Goal: Information Seeking & Learning: Learn about a topic

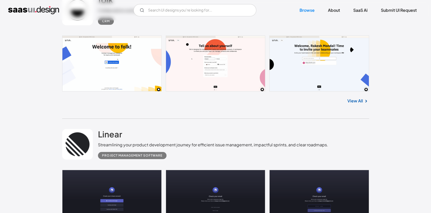
scroll to position [179, 0]
click at [96, 37] on link at bounding box center [215, 64] width 307 height 56
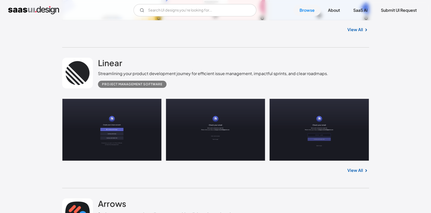
scroll to position [256, 0]
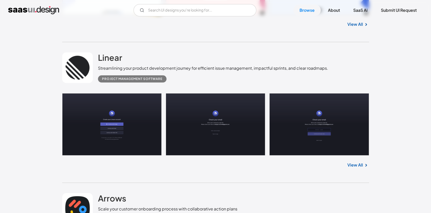
click at [98, 121] on link at bounding box center [215, 124] width 307 height 62
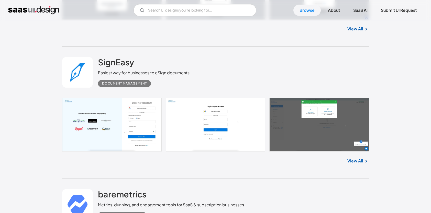
scroll to position [1585, 0]
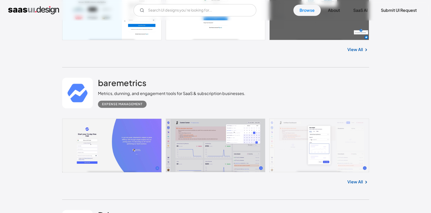
click at [134, 162] on link at bounding box center [215, 146] width 307 height 54
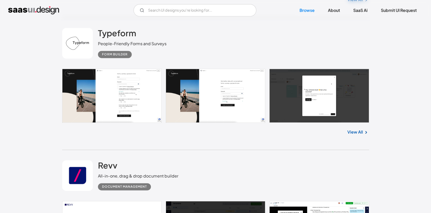
scroll to position [4219, 0]
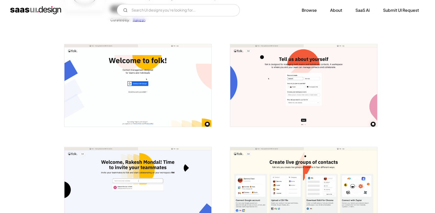
scroll to position [77, 0]
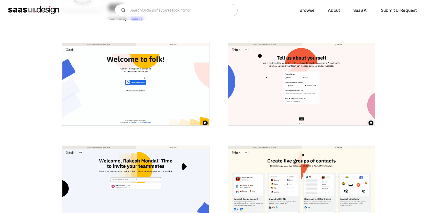
click at [135, 87] on img "open lightbox" at bounding box center [135, 84] width 147 height 83
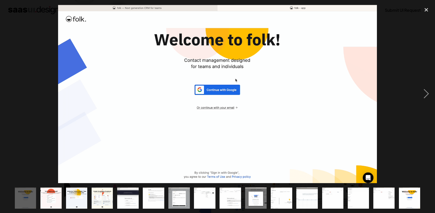
click at [156, 161] on div at bounding box center [217, 93] width 435 height 179
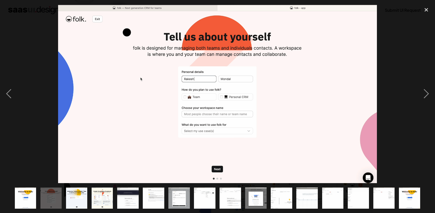
click at [275, 105] on img at bounding box center [217, 93] width 318 height 179
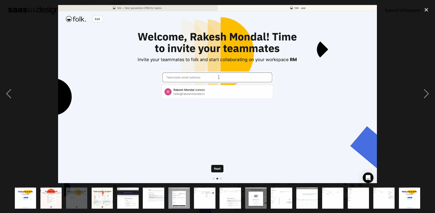
click at [274, 106] on img at bounding box center [217, 93] width 318 height 179
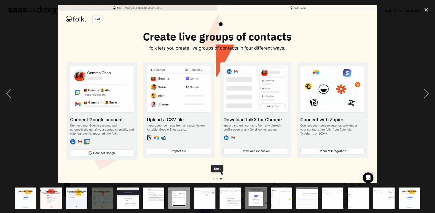
click at [193, 135] on img at bounding box center [217, 93] width 318 height 179
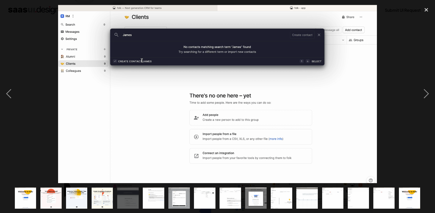
click at [171, 124] on img at bounding box center [217, 93] width 318 height 179
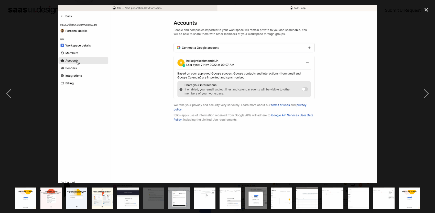
click at [171, 125] on img at bounding box center [217, 93] width 318 height 179
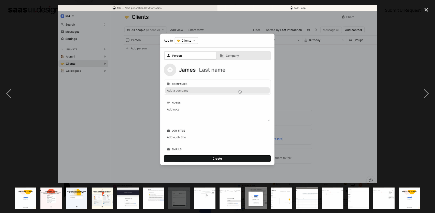
click at [171, 125] on img at bounding box center [217, 93] width 318 height 179
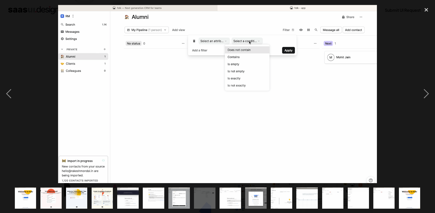
click at [172, 125] on img at bounding box center [217, 93] width 318 height 179
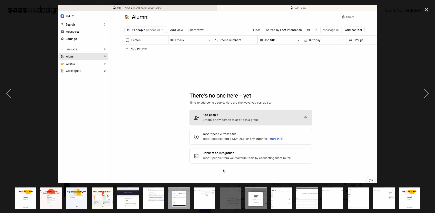
click at [172, 125] on img at bounding box center [217, 93] width 318 height 179
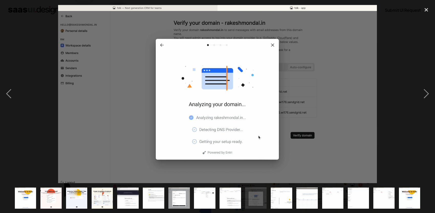
click at [171, 125] on img at bounding box center [217, 93] width 318 height 179
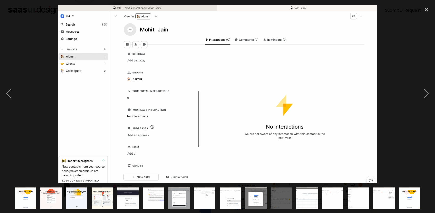
click at [171, 125] on img at bounding box center [217, 93] width 318 height 179
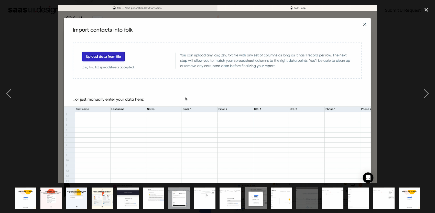
click at [171, 125] on img at bounding box center [217, 93] width 318 height 179
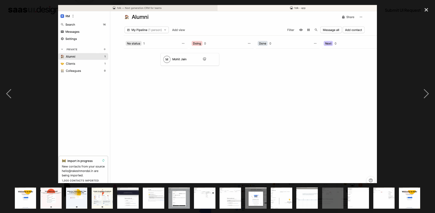
click at [171, 125] on img at bounding box center [217, 93] width 318 height 179
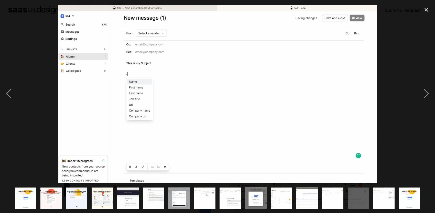
click at [171, 125] on img at bounding box center [217, 93] width 318 height 179
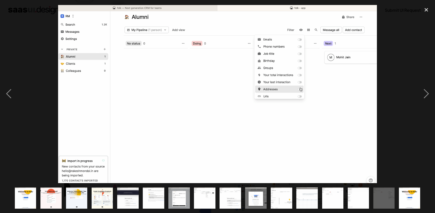
click at [171, 125] on img at bounding box center [217, 93] width 318 height 179
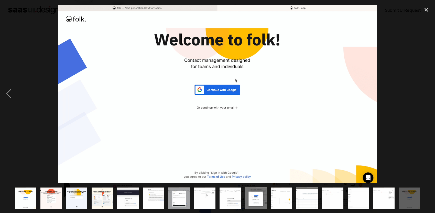
click at [171, 125] on img at bounding box center [217, 93] width 318 height 179
click at [171, 126] on img at bounding box center [217, 93] width 318 height 179
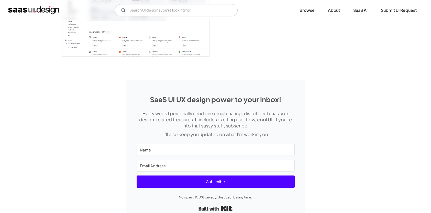
scroll to position [1366, 0]
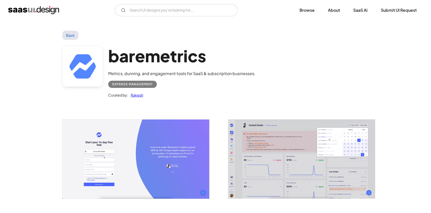
click at [146, 160] on img "open lightbox" at bounding box center [135, 159] width 147 height 79
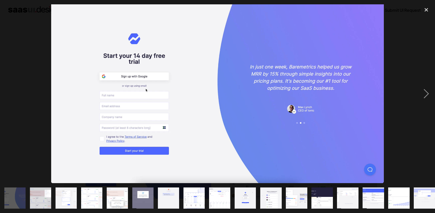
click at [293, 147] on img at bounding box center [217, 93] width 332 height 179
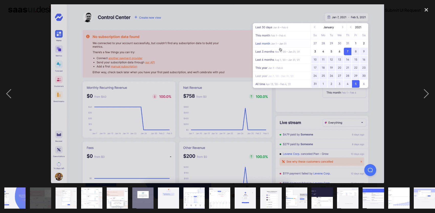
click at [319, 130] on img at bounding box center [217, 93] width 333 height 179
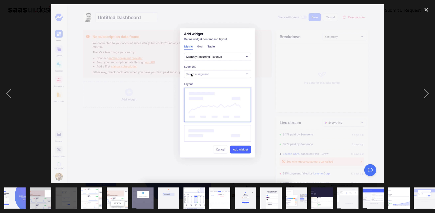
click at [319, 130] on img at bounding box center [217, 93] width 333 height 179
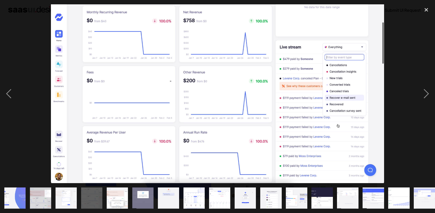
click at [319, 130] on img at bounding box center [217, 93] width 333 height 179
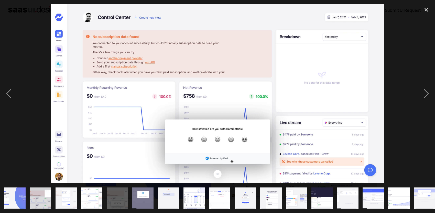
click at [319, 130] on img at bounding box center [217, 93] width 333 height 179
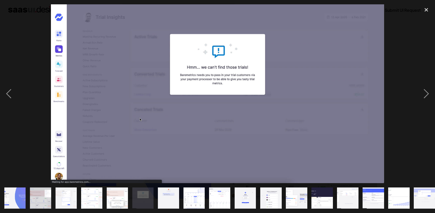
click at [319, 130] on img at bounding box center [217, 93] width 333 height 179
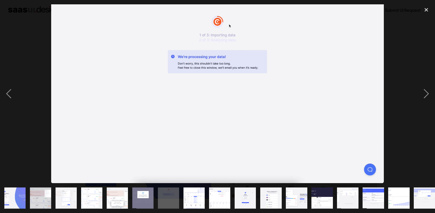
click at [319, 130] on img at bounding box center [217, 93] width 332 height 179
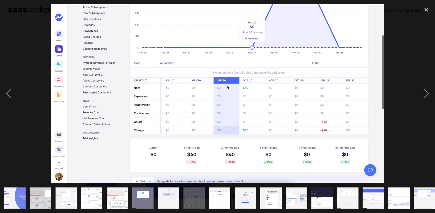
click at [66, 96] on img at bounding box center [217, 93] width 333 height 179
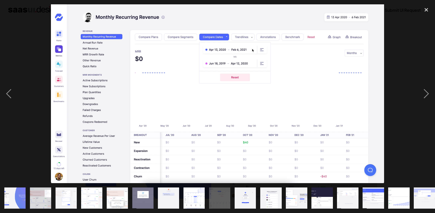
click at [45, 100] on div at bounding box center [217, 93] width 435 height 179
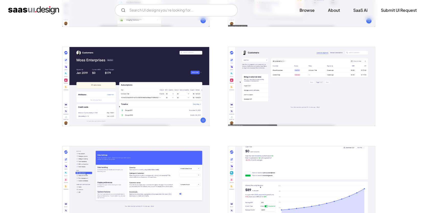
scroll to position [665, 0]
